Goal: Task Accomplishment & Management: Use online tool/utility

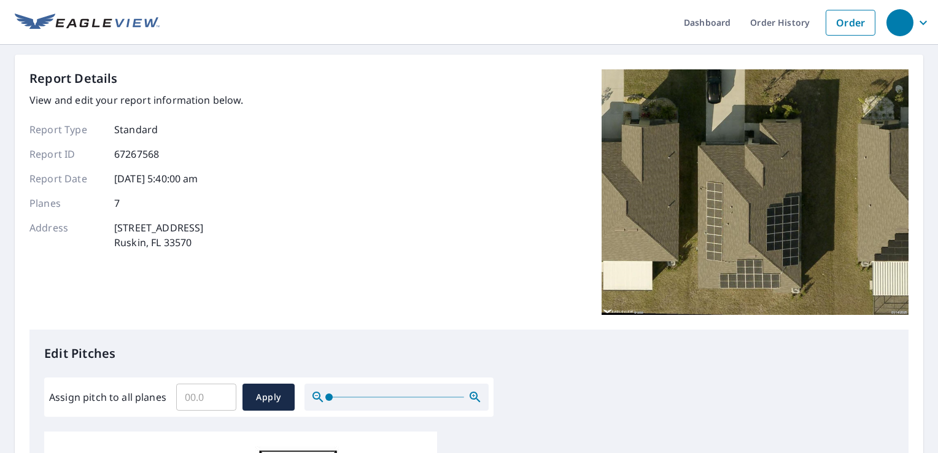
click at [194, 397] on input "Assign pitch to all planes" at bounding box center [206, 397] width 60 height 34
type input "5"
click at [263, 392] on span "Apply" at bounding box center [268, 397] width 33 height 15
type input "5"
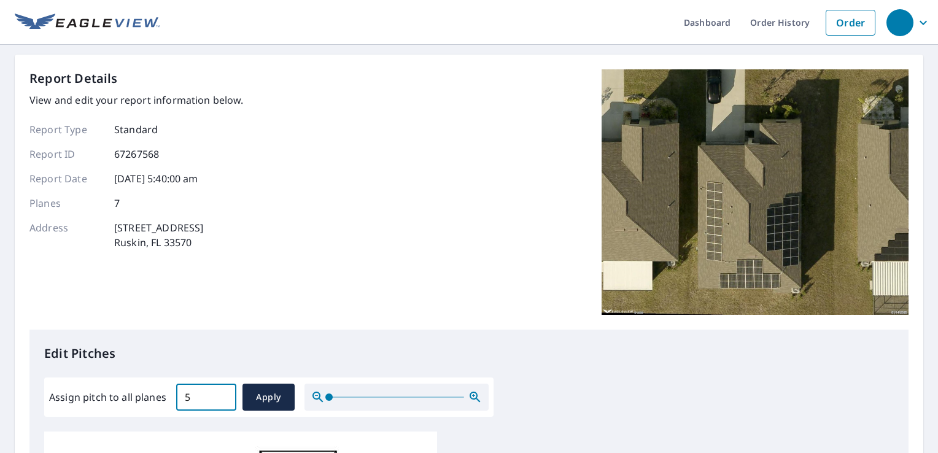
type input "5"
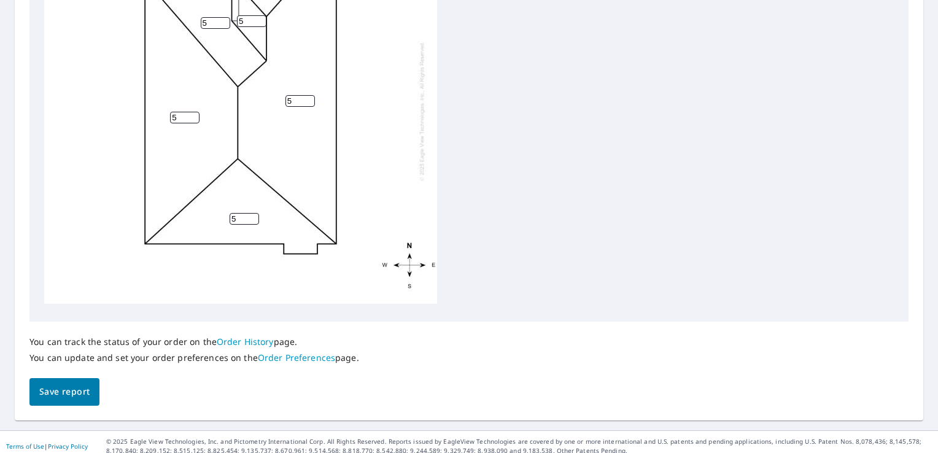
scroll to position [518, 0]
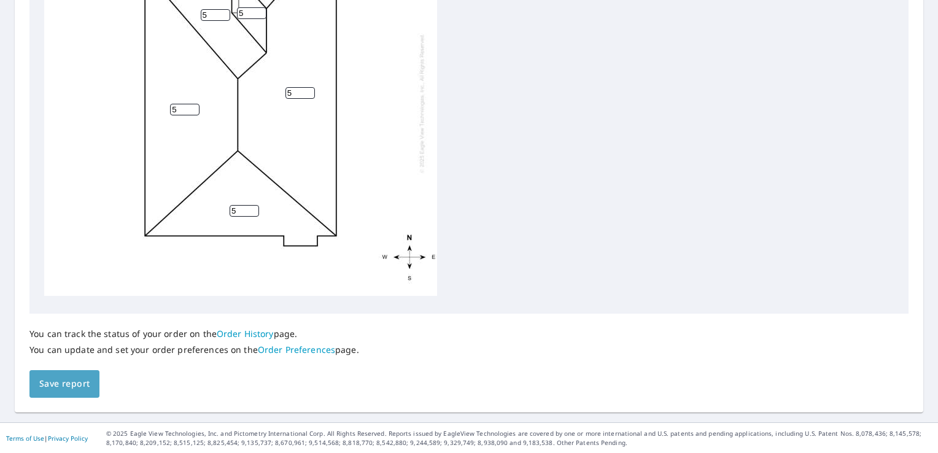
click at [64, 383] on span "Save report" at bounding box center [64, 383] width 50 height 15
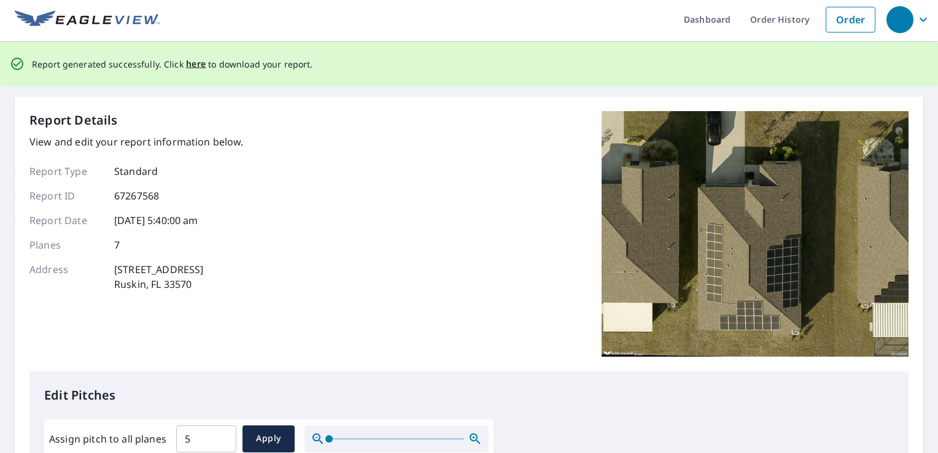
scroll to position [0, 0]
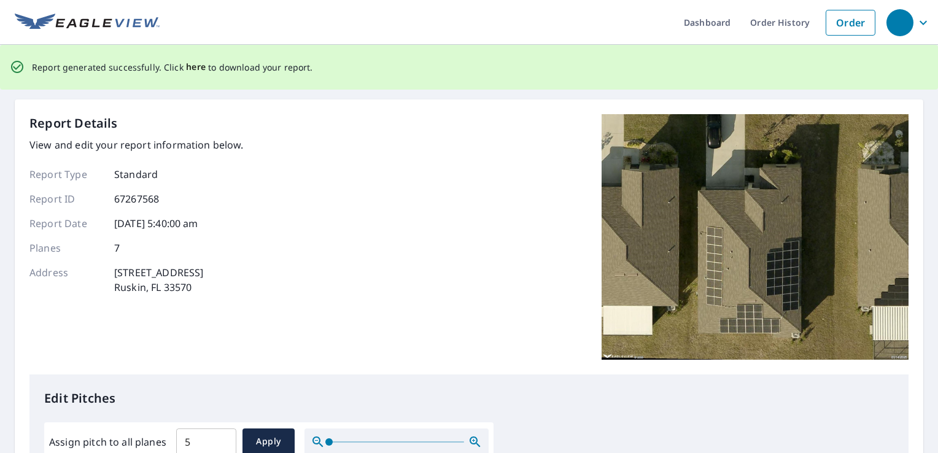
click at [189, 67] on span "here" at bounding box center [196, 67] width 20 height 15
click at [189, 66] on span "here" at bounding box center [196, 67] width 20 height 15
